Goal: Task Accomplishment & Management: Complete application form

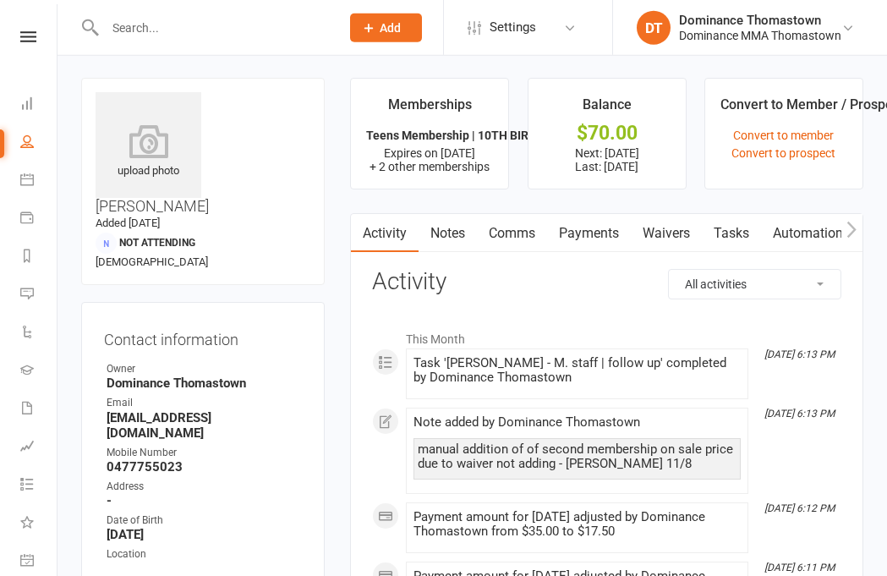
click at [224, 23] on input "text" at bounding box center [214, 28] width 228 height 24
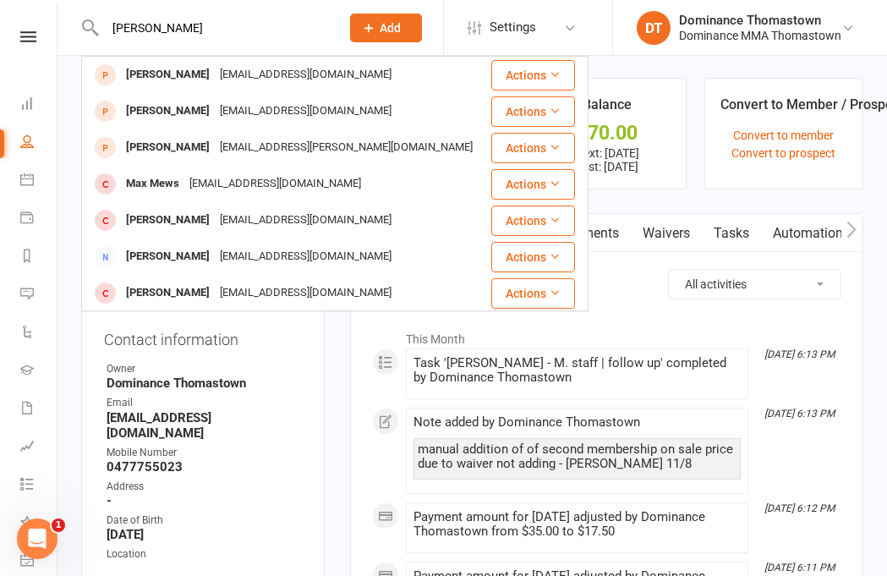
type input "[PERSON_NAME]"
click at [231, 77] on div "[EMAIL_ADDRESS][DOMAIN_NAME]" at bounding box center [306, 75] width 182 height 25
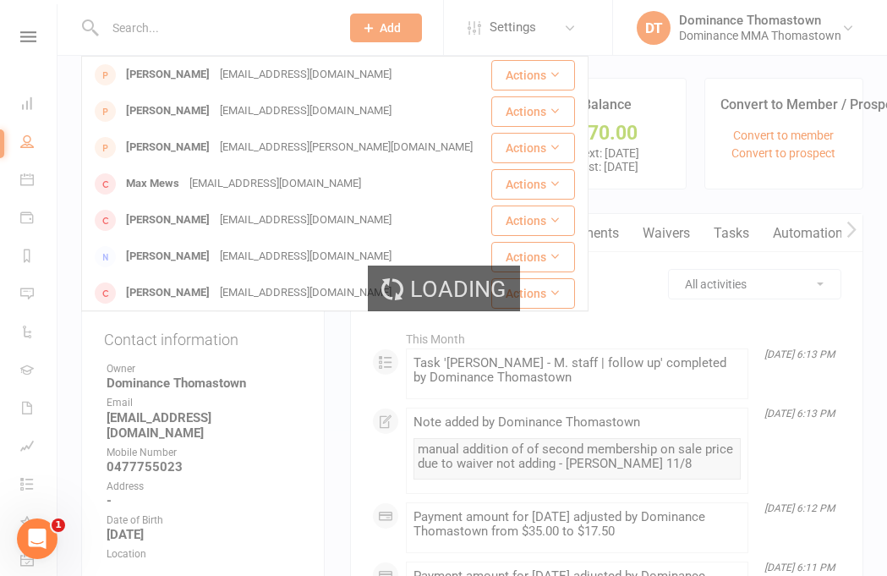
scroll to position [2, 0]
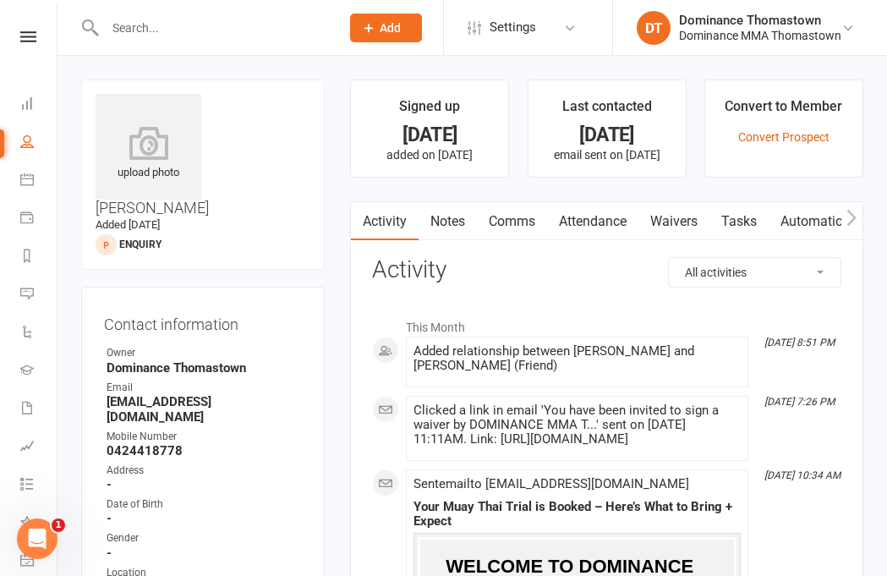
click at [683, 220] on link "Waivers" at bounding box center [674, 221] width 71 height 39
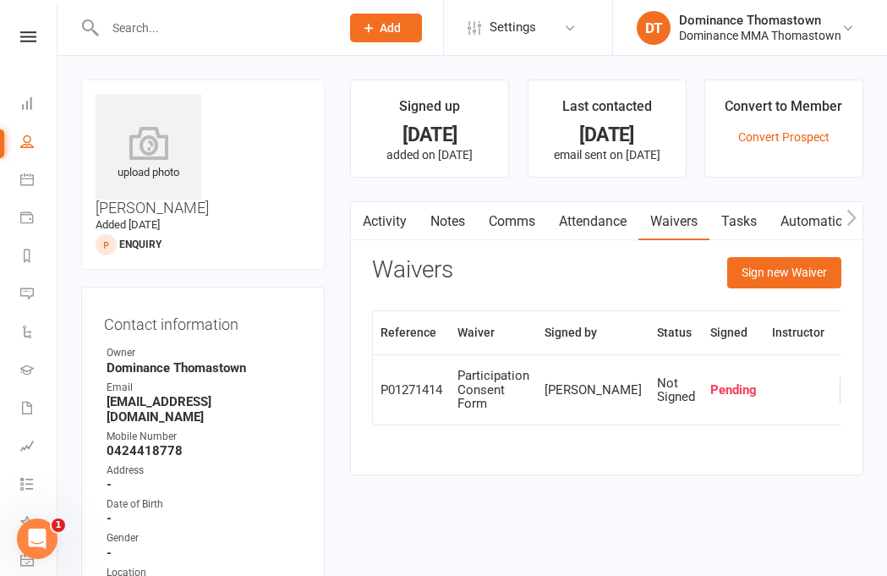
click at [804, 276] on button "Sign new Waiver" at bounding box center [785, 272] width 114 height 30
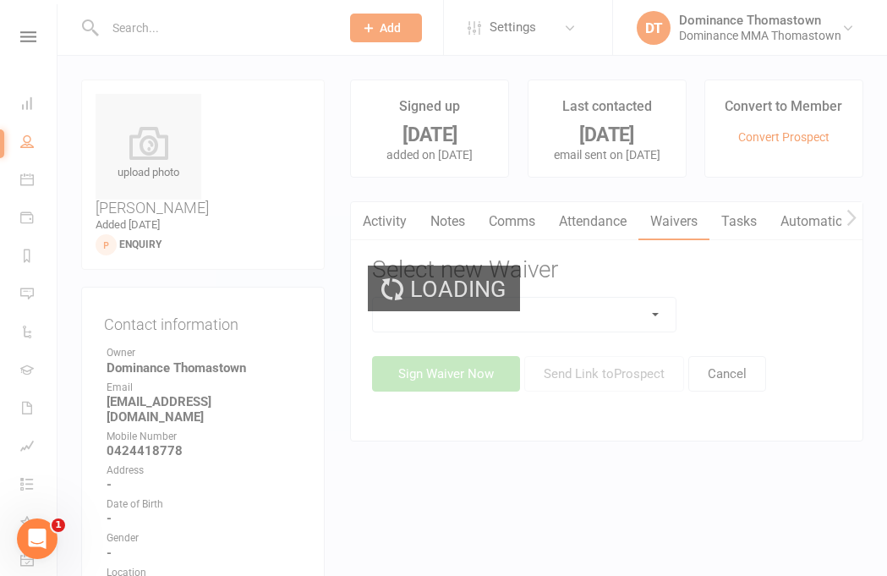
click at [590, 327] on div "Loading" at bounding box center [443, 288] width 887 height 576
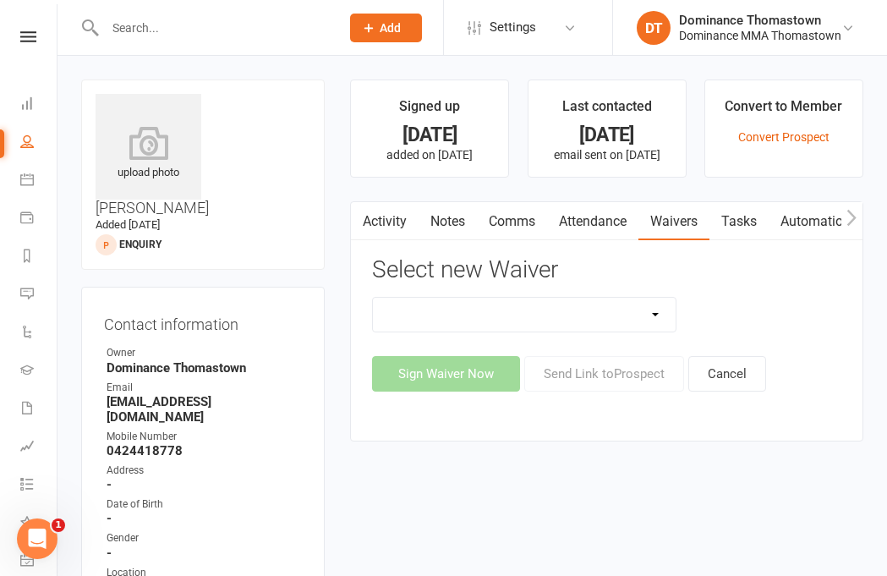
click at [582, 305] on select "Member | Cancellation | Adults Member | Injury Report Form (FOH staff use only)…" at bounding box center [524, 315] width 303 height 34
select select "375"
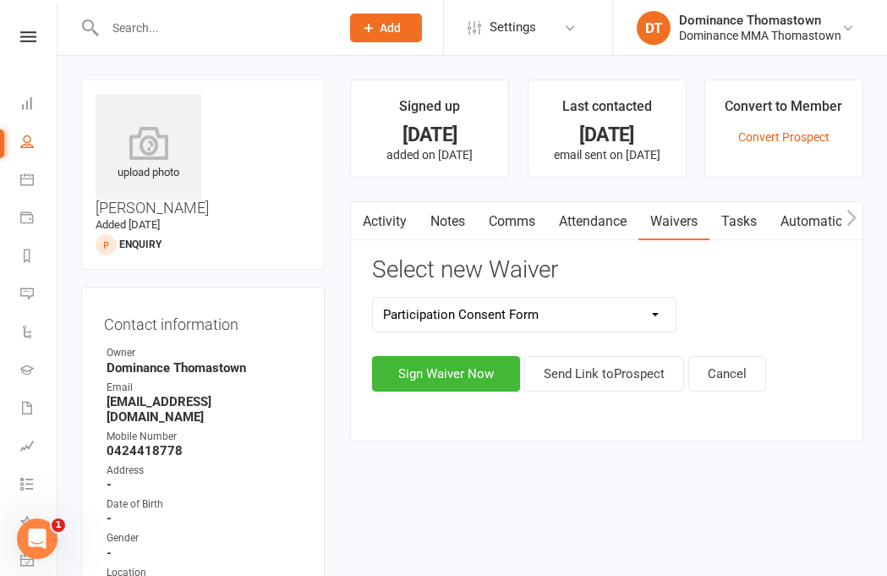
click at [462, 387] on button "Sign Waiver Now" at bounding box center [446, 374] width 148 height 36
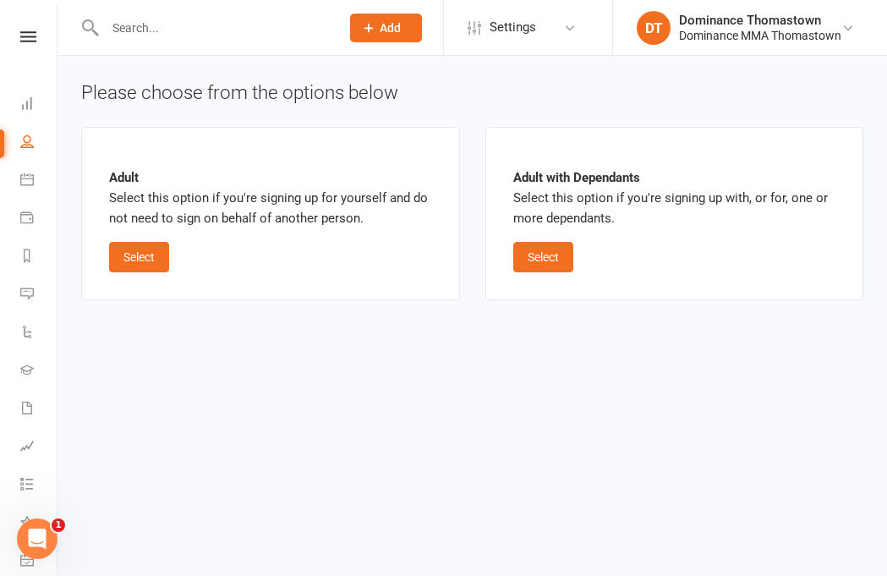
click at [151, 271] on button "Select" at bounding box center [139, 257] width 60 height 30
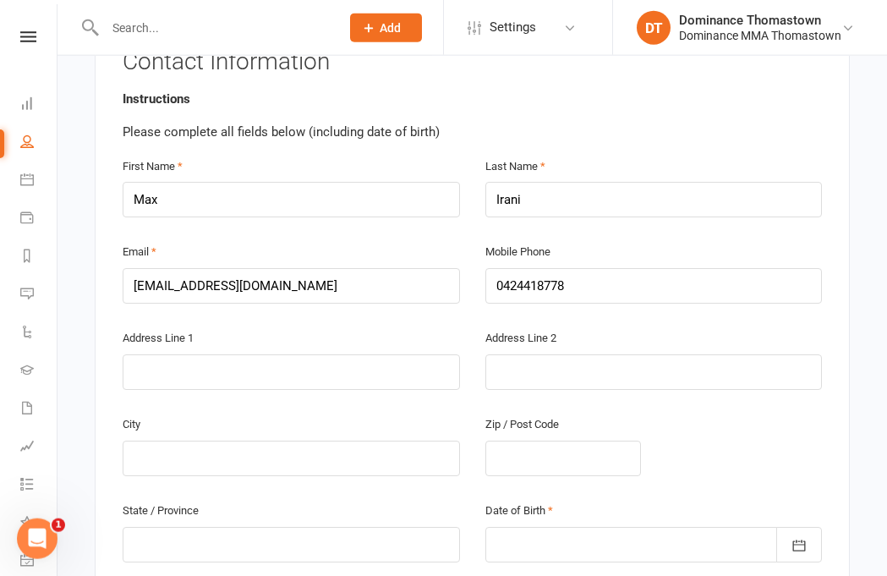
scroll to position [354, 0]
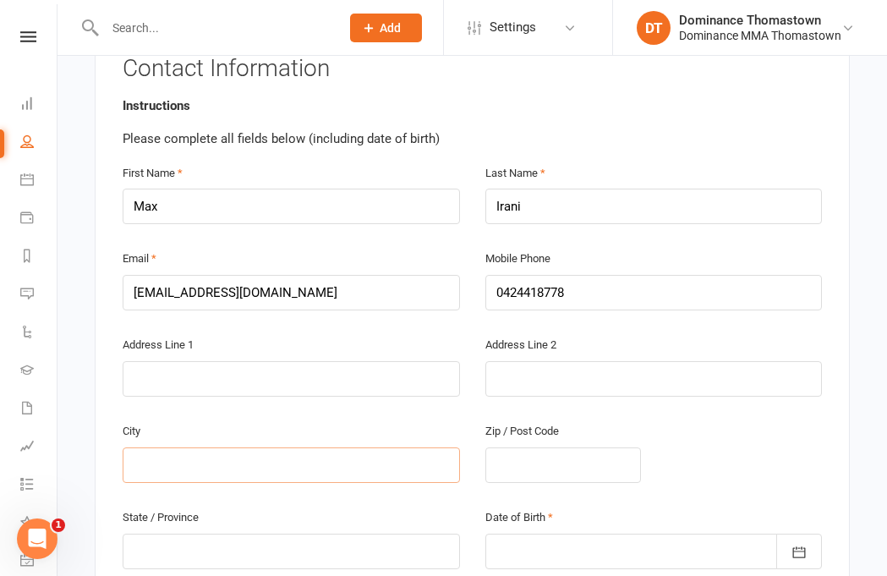
click at [159, 448] on input "text" at bounding box center [292, 466] width 338 height 36
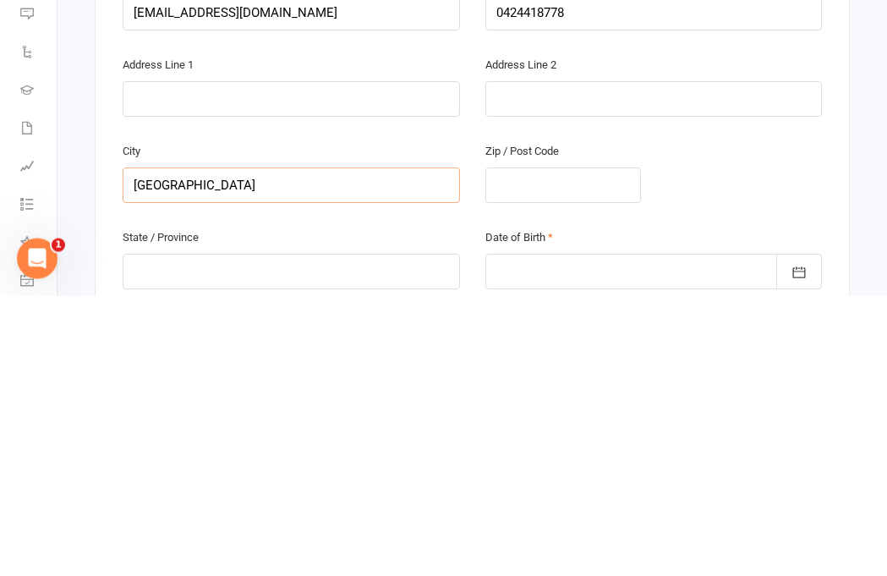
type input "[GEOGRAPHIC_DATA]"
click at [143, 534] on input "text" at bounding box center [292, 552] width 338 height 36
type input "Vic"
click at [685, 534] on div at bounding box center [655, 552] width 338 height 36
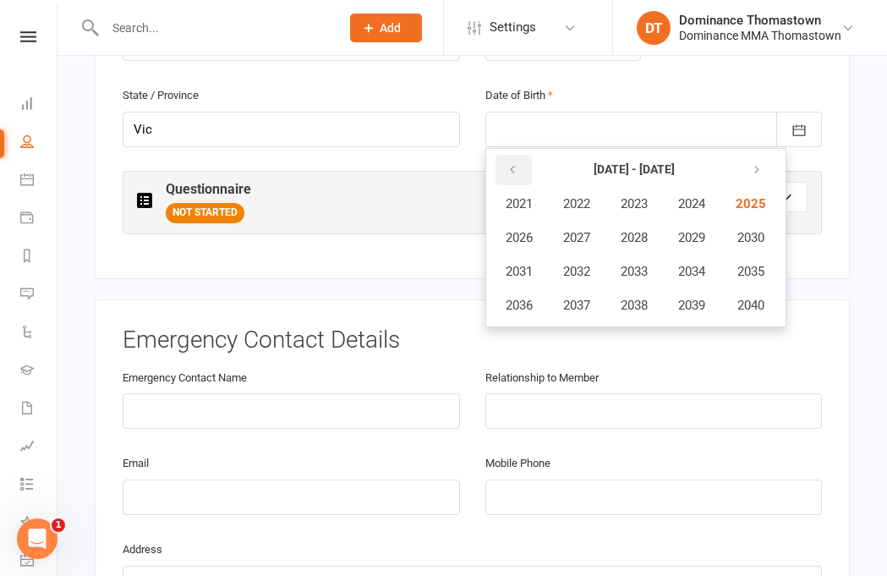
click at [514, 163] on icon "button" at bounding box center [513, 170] width 12 height 14
click at [513, 163] on icon "button" at bounding box center [513, 170] width 12 height 14
click at [649, 255] on button "1993" at bounding box center [635, 271] width 56 height 32
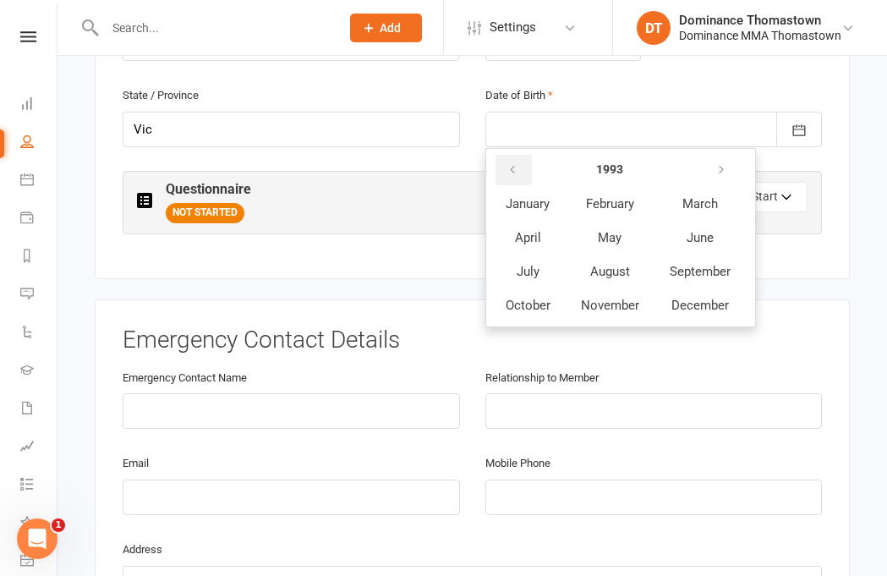
click at [511, 163] on icon "button" at bounding box center [513, 170] width 12 height 14
click at [555, 112] on div at bounding box center [655, 130] width 338 height 36
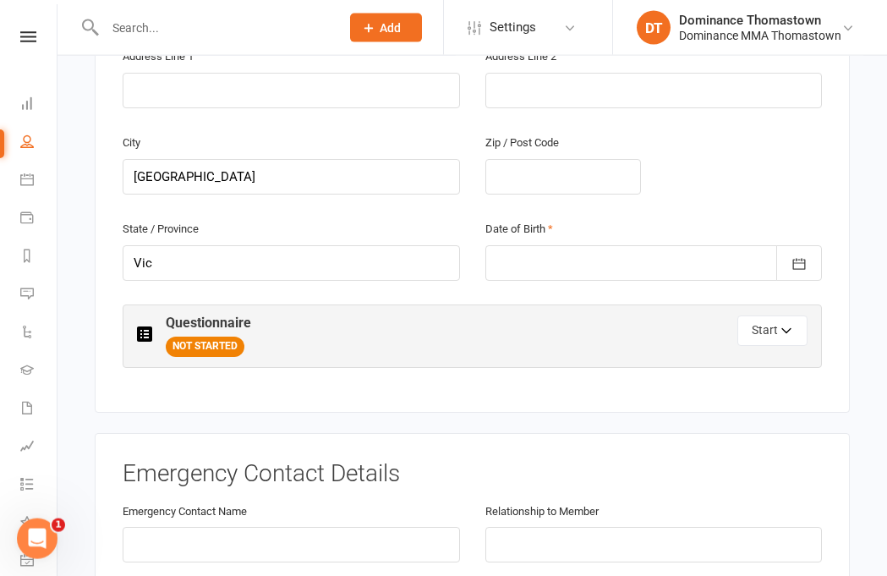
click at [818, 245] on button "button" at bounding box center [800, 263] width 46 height 36
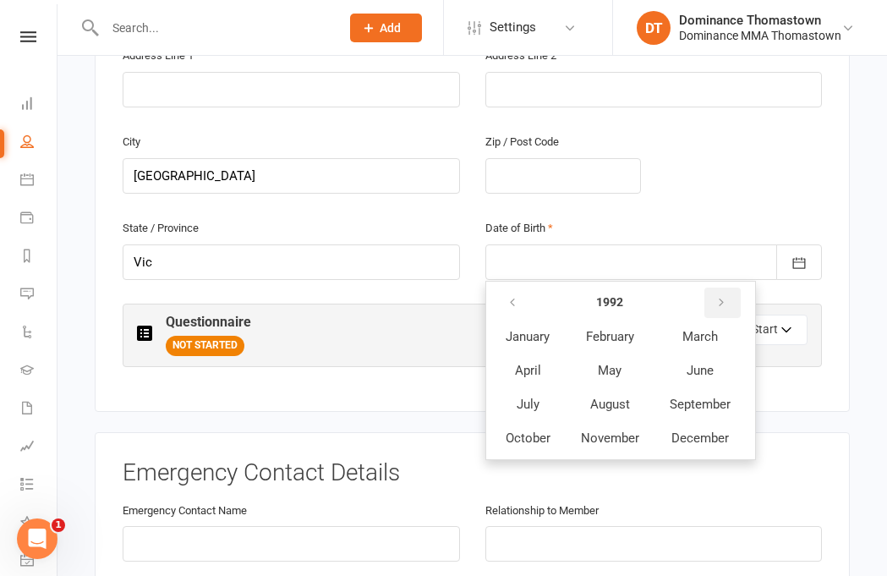
click at [715, 288] on button "button" at bounding box center [723, 303] width 36 height 30
click at [719, 296] on icon "button" at bounding box center [722, 303] width 12 height 14
click at [718, 296] on icon "button" at bounding box center [722, 303] width 12 height 14
click at [722, 288] on button "button" at bounding box center [723, 303] width 36 height 30
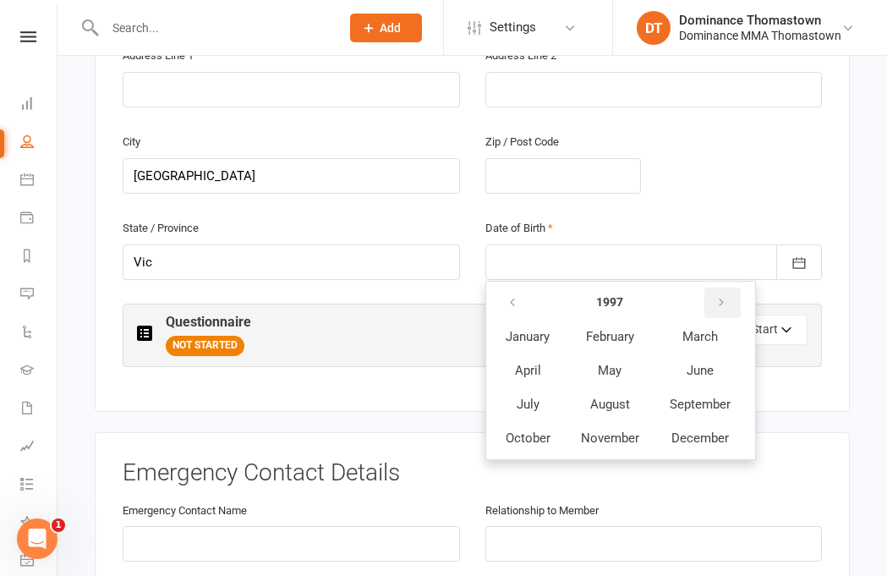
click at [723, 296] on icon "button" at bounding box center [722, 303] width 12 height 14
click at [703, 431] on span "December" at bounding box center [701, 438] width 58 height 15
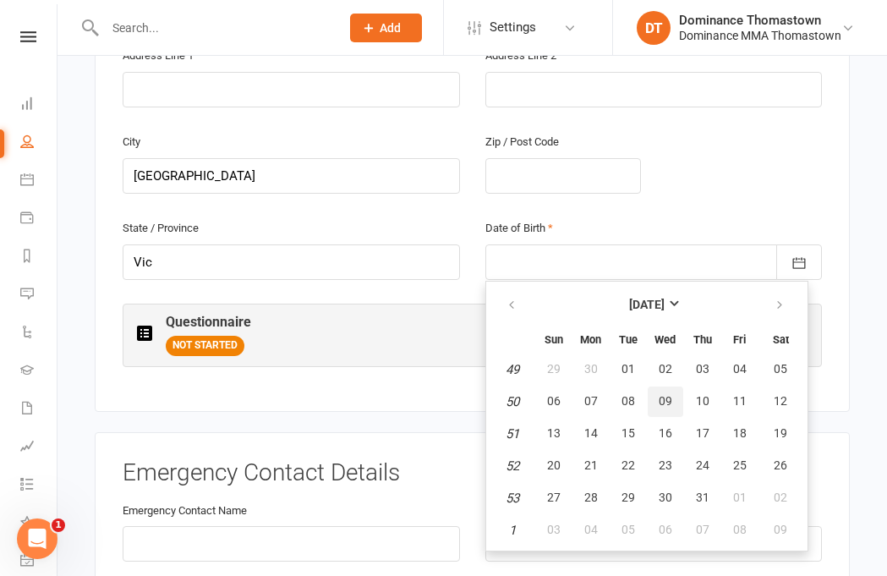
click at [671, 394] on span "09" at bounding box center [666, 401] width 14 height 14
type input "[DATE]"
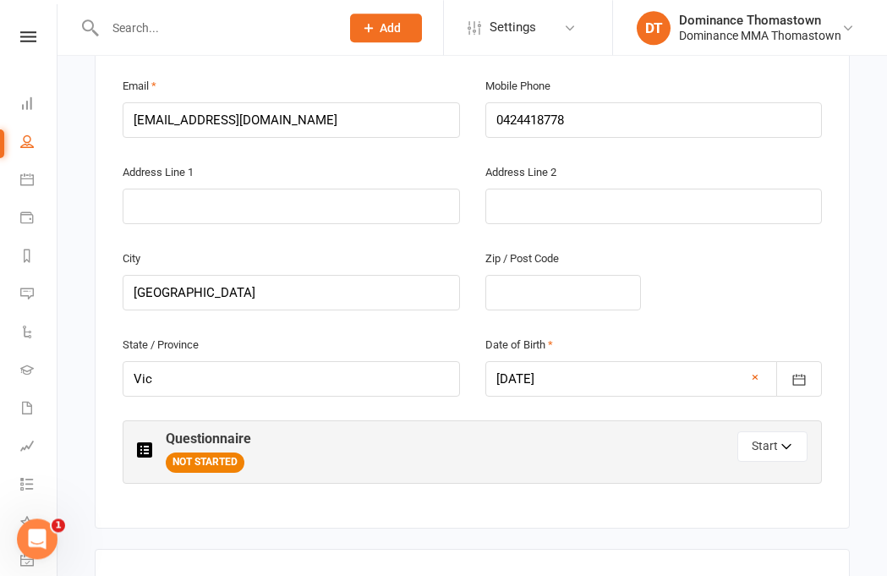
scroll to position [524, 0]
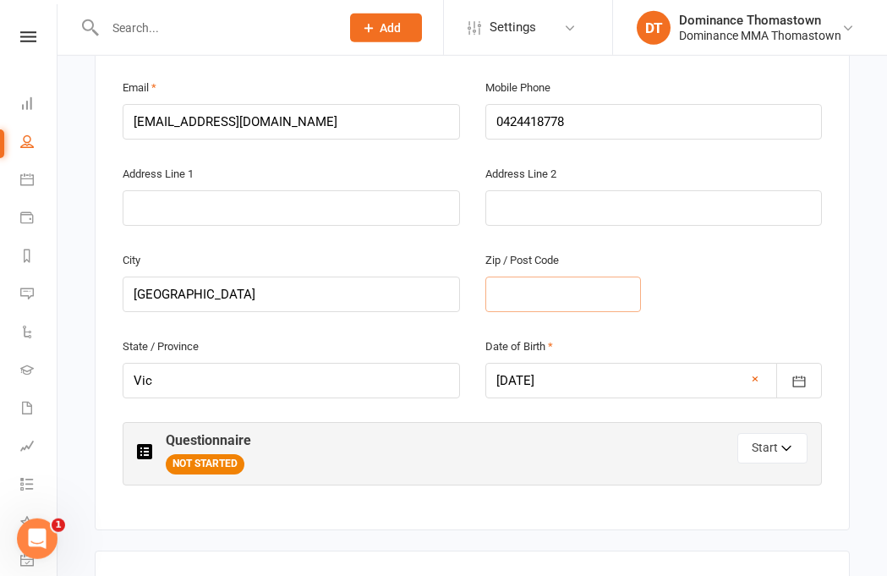
click at [564, 277] on input "text" at bounding box center [564, 295] width 156 height 36
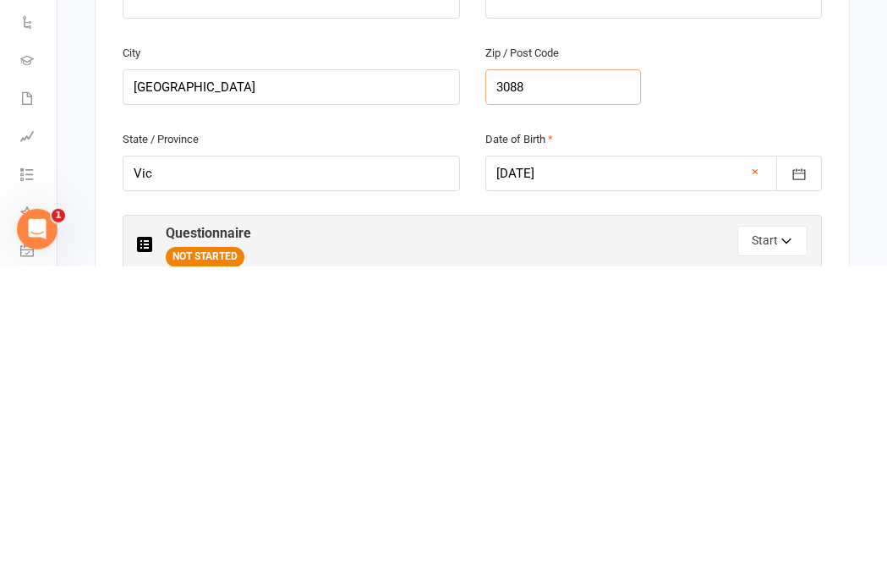
scroll to position [433, 0]
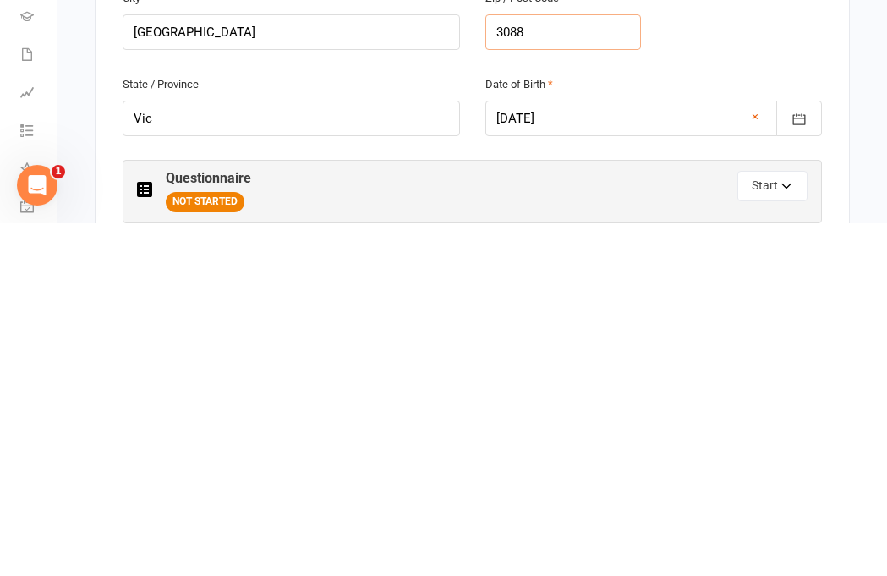
type input "3088"
click at [789, 536] on icon "button" at bounding box center [788, 542] width 12 height 12
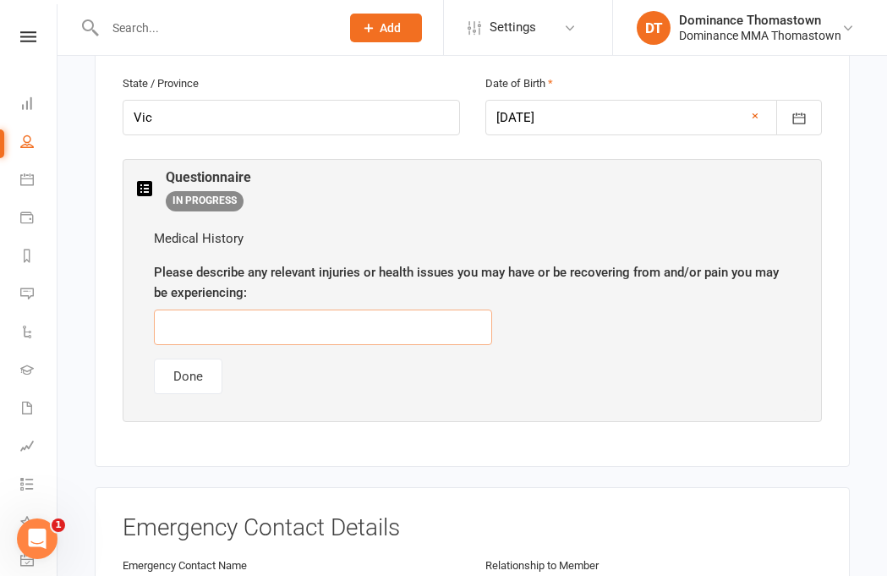
click at [345, 310] on input "text" at bounding box center [323, 328] width 338 height 36
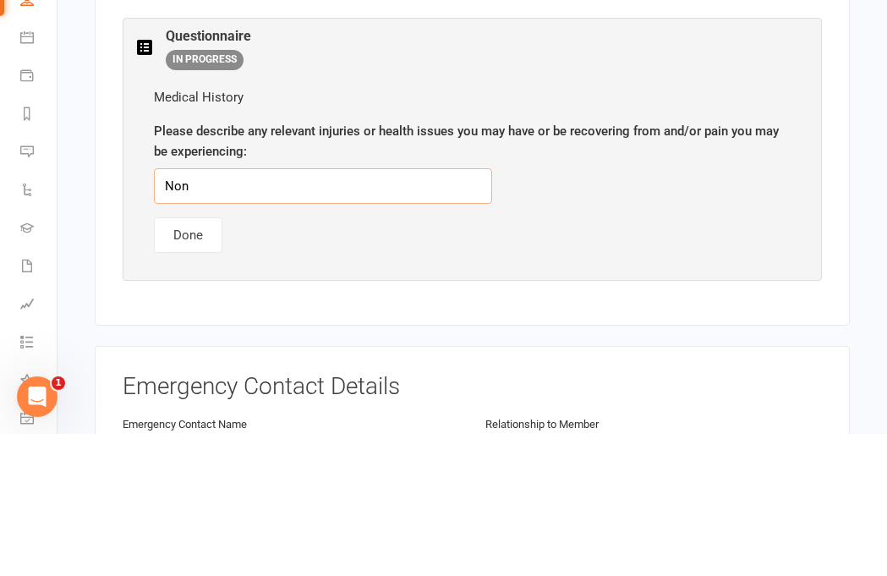
type input "None"
click at [173, 360] on button "Done" at bounding box center [188, 378] width 69 height 36
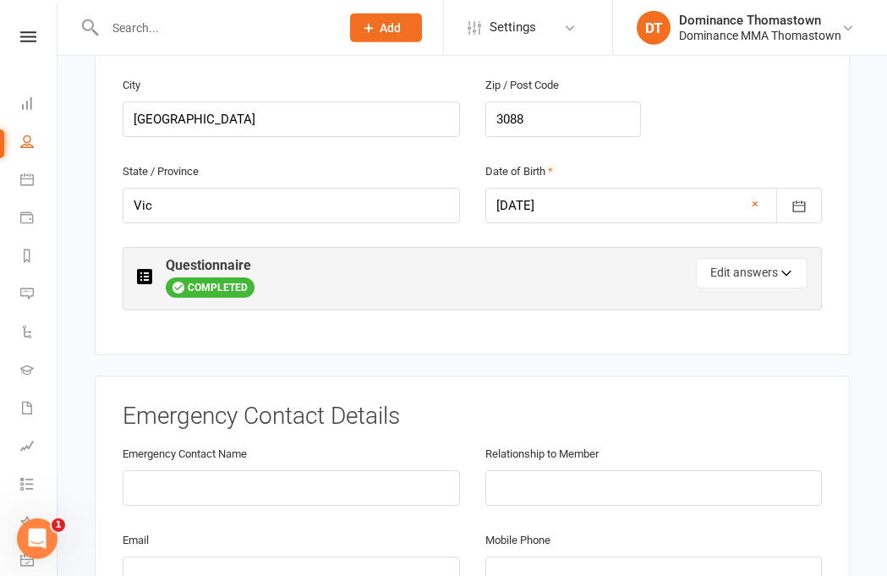
scroll to position [697, 0]
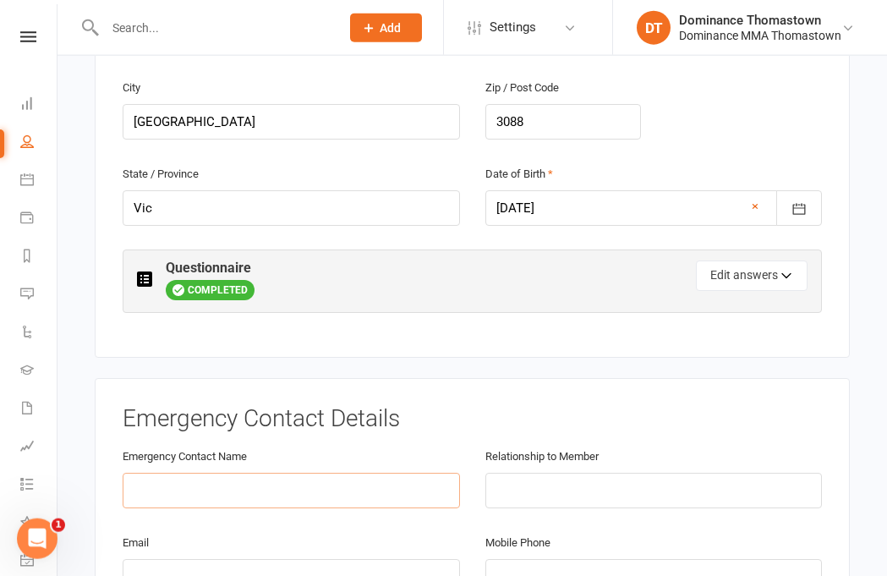
click at [321, 473] on input "text" at bounding box center [292, 491] width 338 height 36
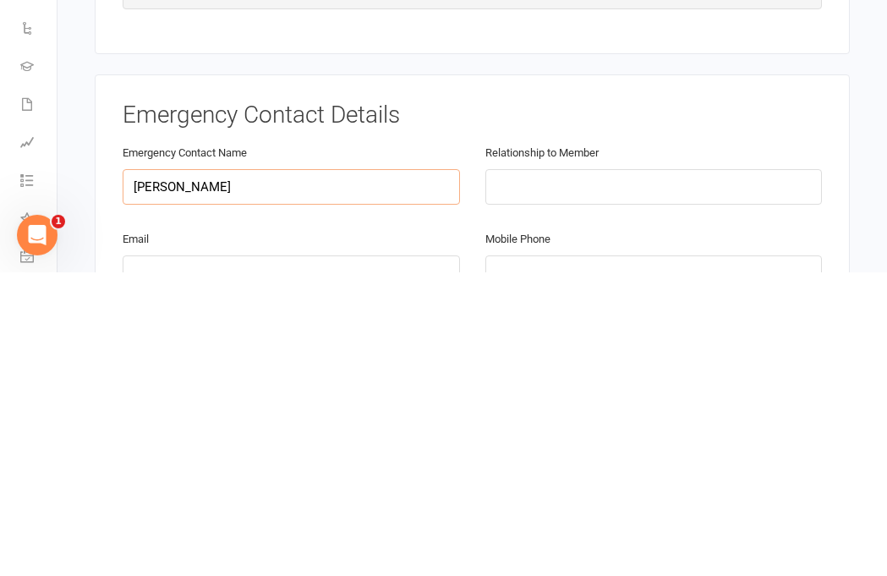
type input "[PERSON_NAME]"
click at [705, 473] on input "text" at bounding box center [655, 491] width 338 height 36
type input "Father"
click at [174, 559] on input "email" at bounding box center [292, 577] width 338 height 36
type input "[EMAIL_ADDRESS][DOMAIN_NAME]"
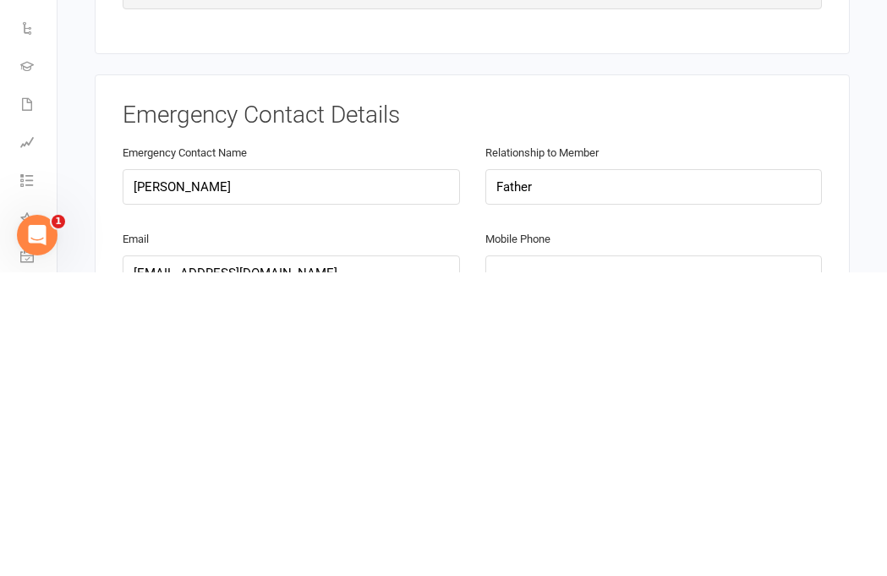
click at [658, 559] on input "tel" at bounding box center [655, 577] width 338 height 36
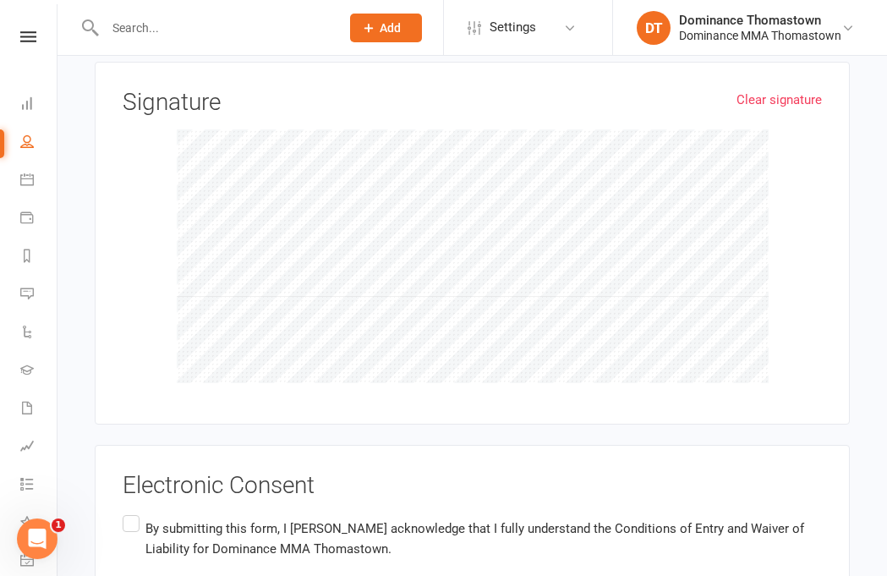
scroll to position [1888, 0]
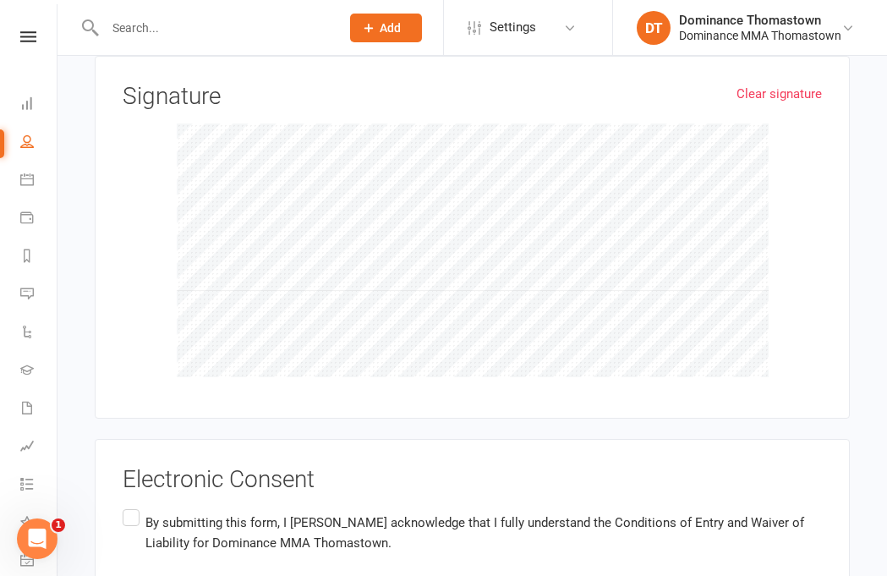
type input "0424418778"
click at [113, 456] on div "Electronic Consent By submitting this form, I [PERSON_NAME] acknowledge that I …" at bounding box center [472, 525] width 755 height 173
click at [140, 506] on label "By submitting this form, I [PERSON_NAME] acknowledge that I fully understand th…" at bounding box center [473, 532] width 700 height 53
click at [134, 506] on input "By submitting this form, I [PERSON_NAME] acknowledge that I fully understand th…" at bounding box center [128, 506] width 11 height 0
